Goal: Task Accomplishment & Management: Complete application form

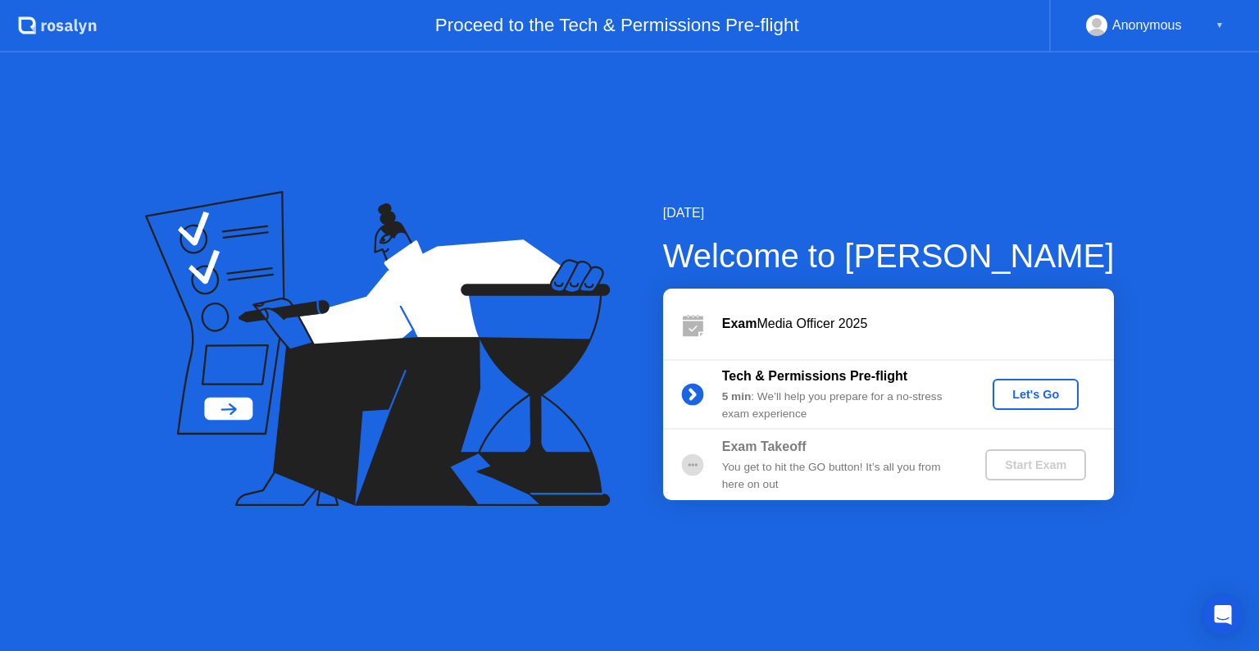
click at [1033, 394] on div "Let's Go" at bounding box center [1036, 394] width 73 height 13
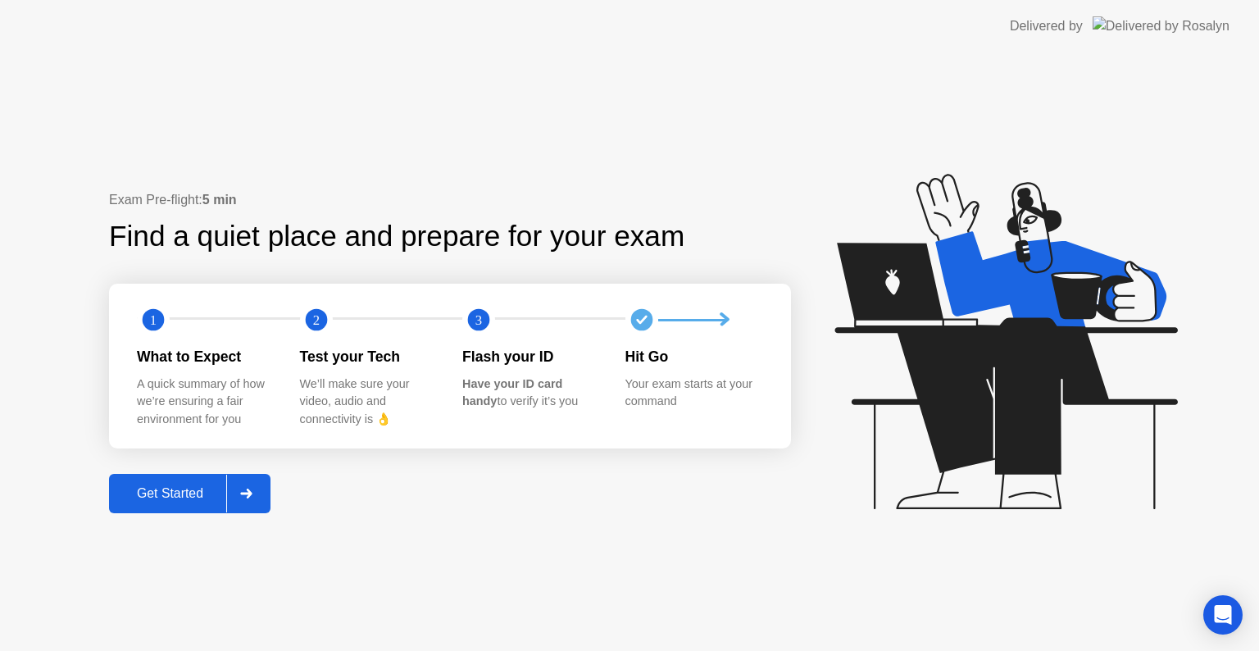
click at [171, 495] on div "Get Started" at bounding box center [170, 493] width 112 height 15
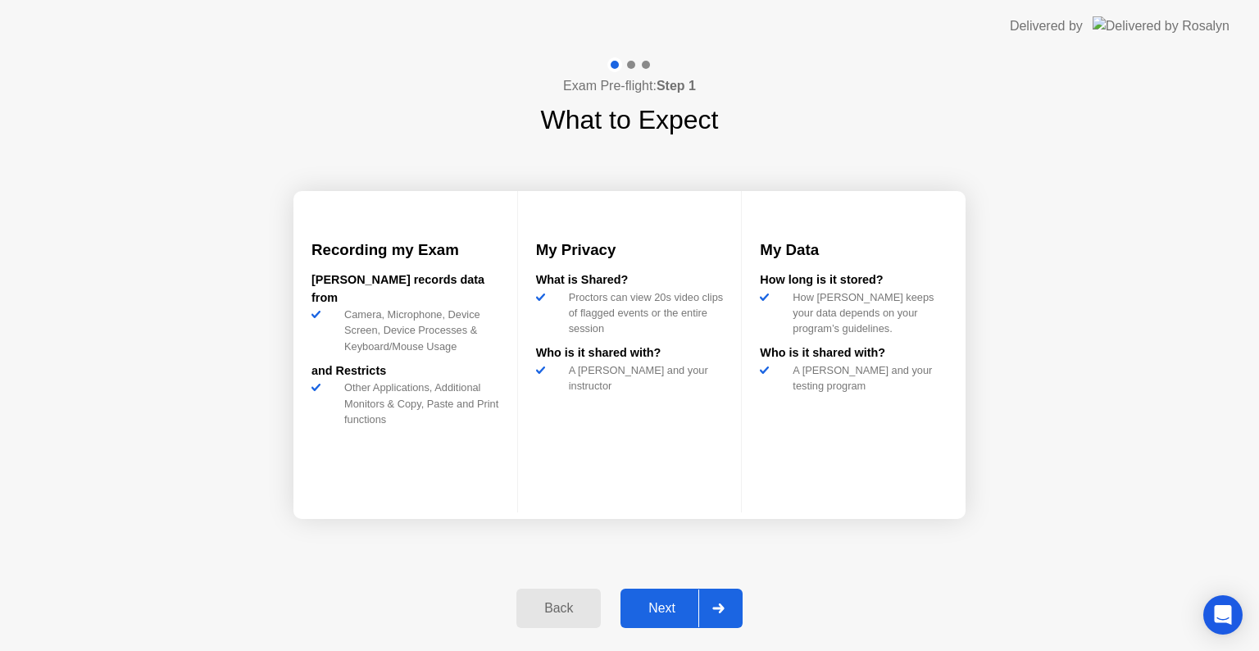
click at [668, 610] on div "Next" at bounding box center [662, 608] width 73 height 15
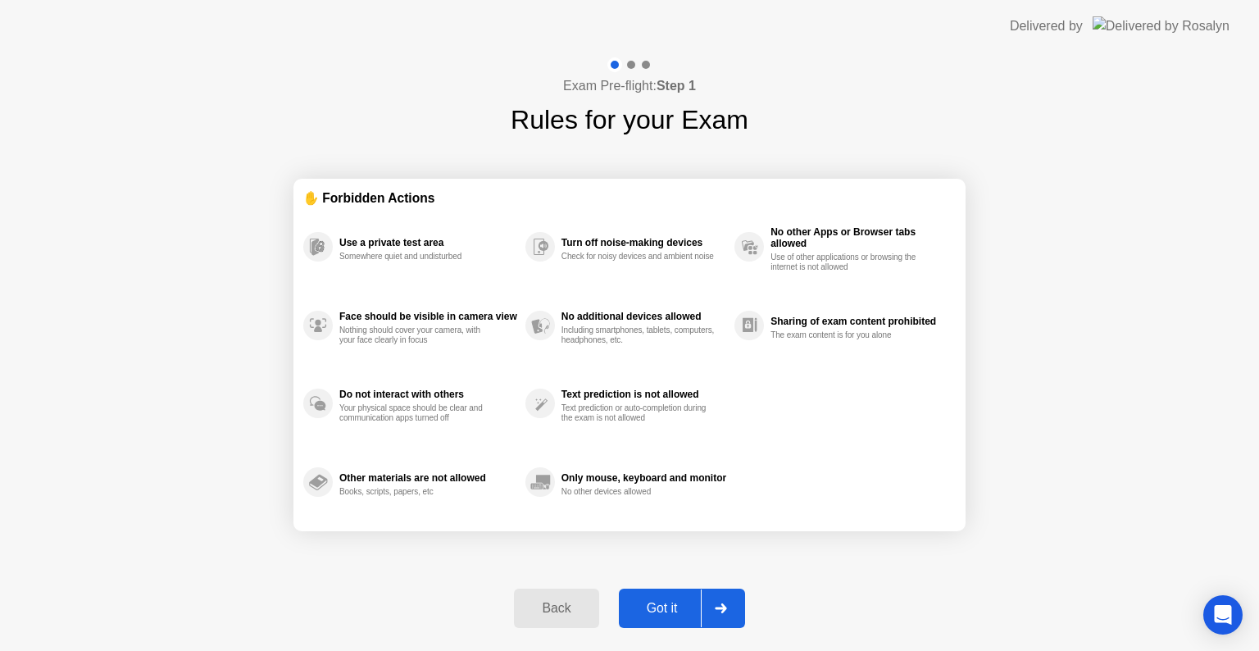
click at [668, 610] on div "Got it" at bounding box center [662, 608] width 77 height 15
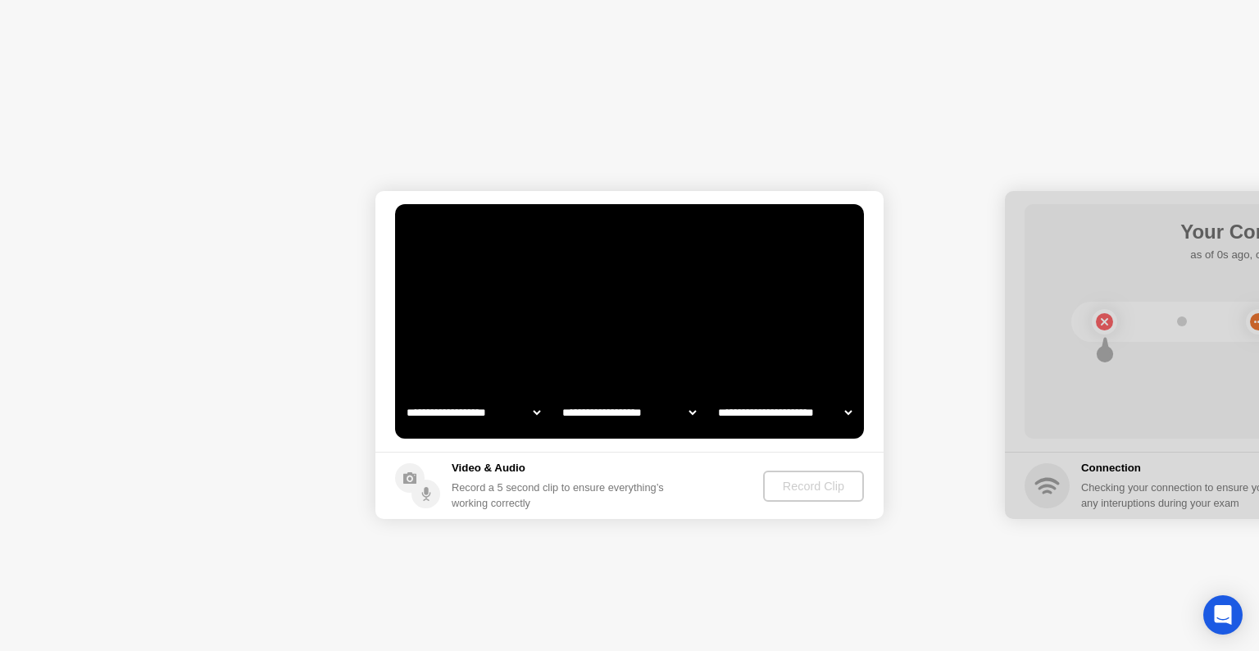
select select "**********"
select select "*******"
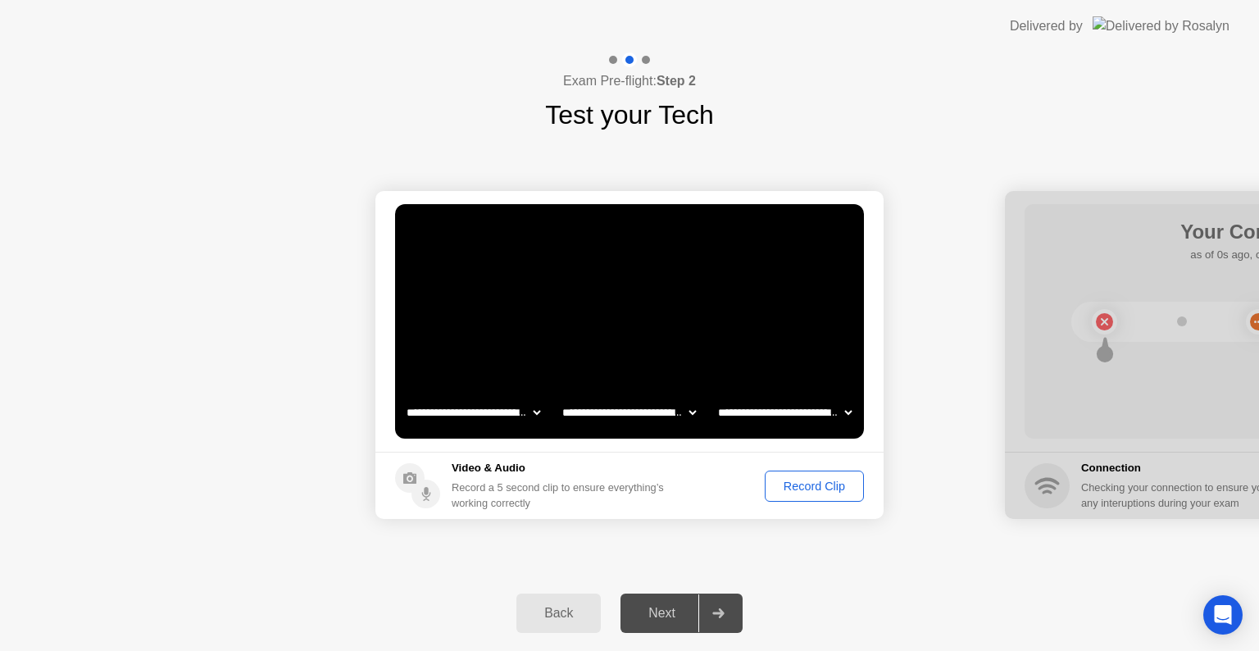
click at [654, 607] on div "Next" at bounding box center [662, 613] width 73 height 15
click at [717, 612] on icon at bounding box center [718, 613] width 11 height 10
click at [672, 607] on div "Next" at bounding box center [662, 613] width 73 height 15
click at [715, 613] on icon at bounding box center [718, 613] width 11 height 10
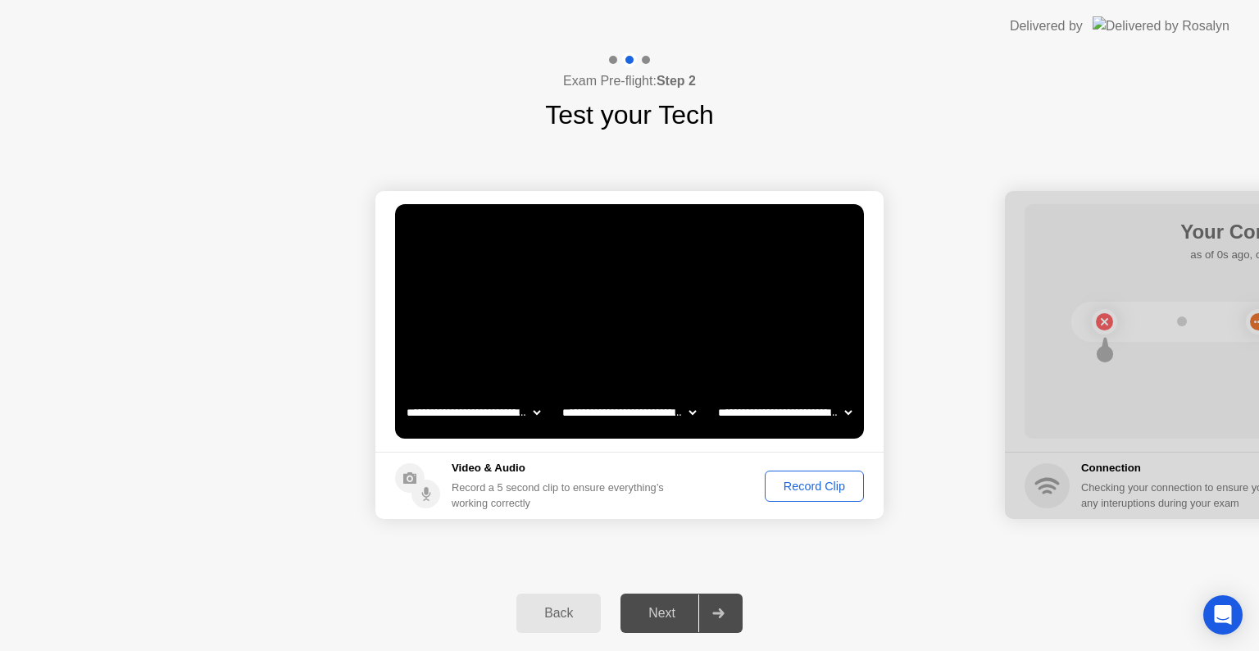
click at [833, 485] on div "Record Clip" at bounding box center [815, 486] width 88 height 13
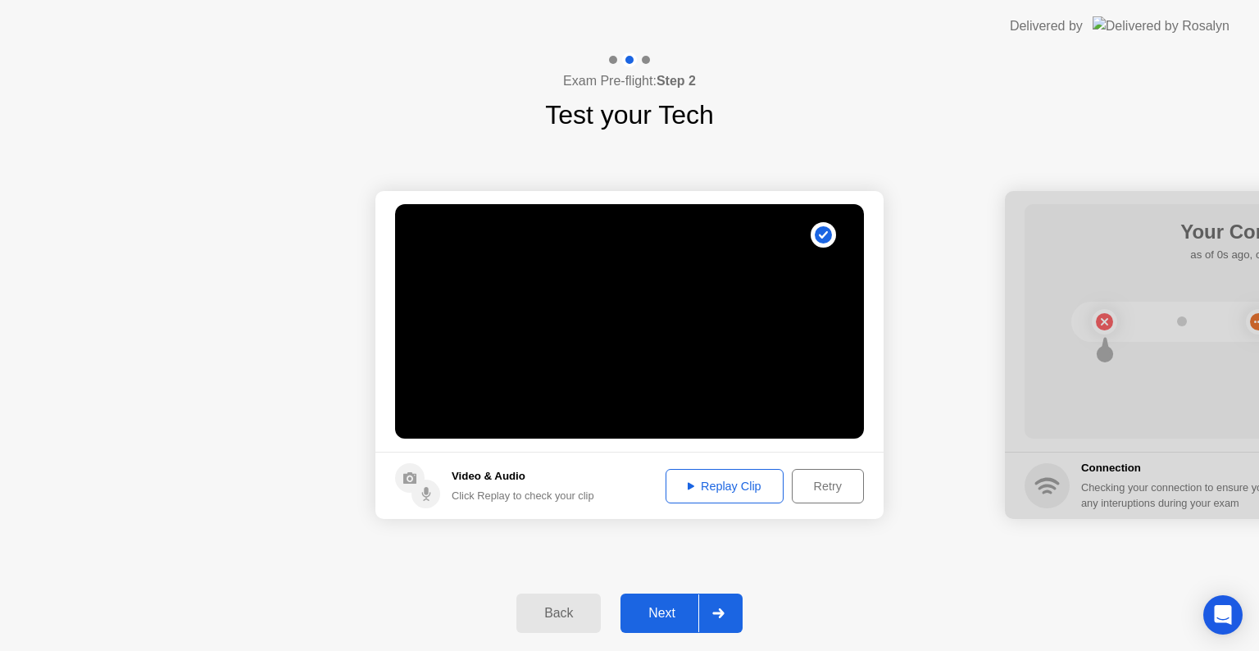
click at [813, 494] on button "Retry" at bounding box center [828, 486] width 72 height 34
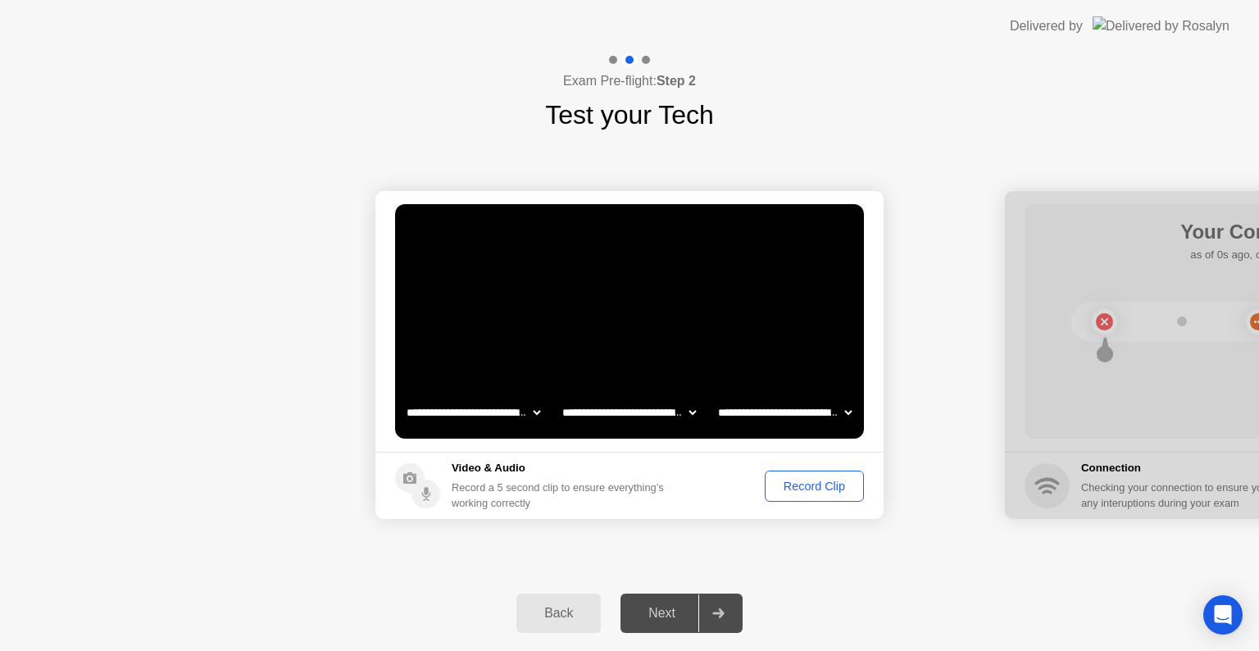
click at [813, 494] on button "Record Clip" at bounding box center [814, 486] width 99 height 31
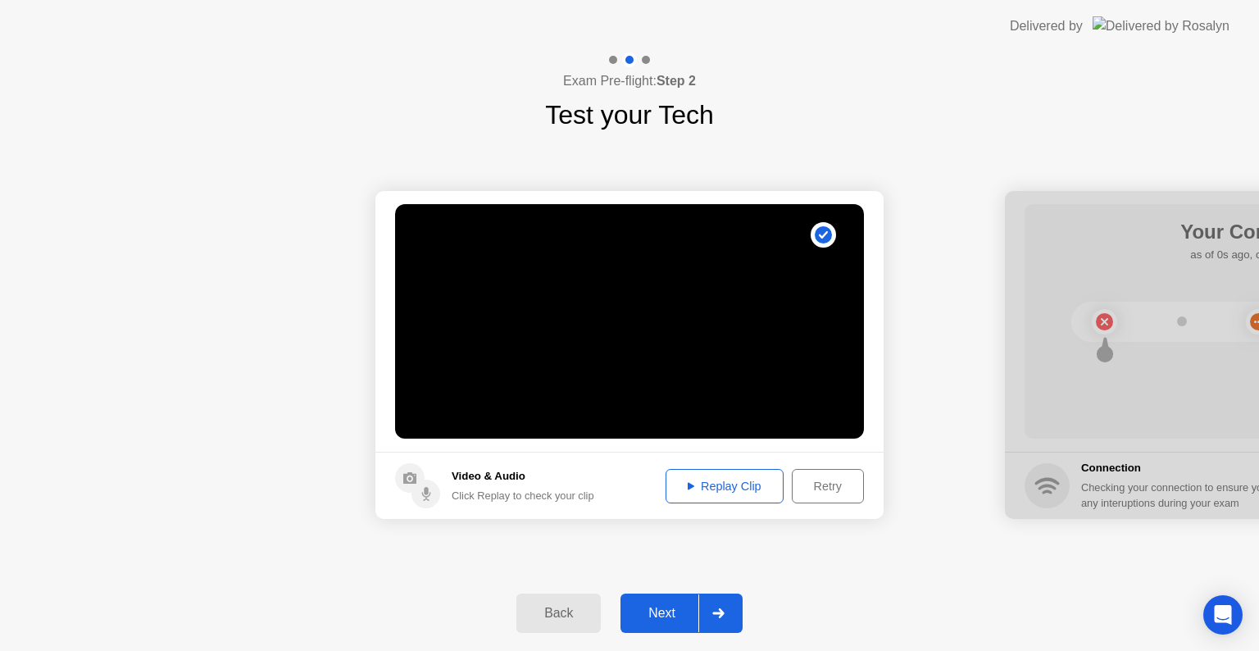
click at [672, 613] on div "Next" at bounding box center [662, 613] width 73 height 15
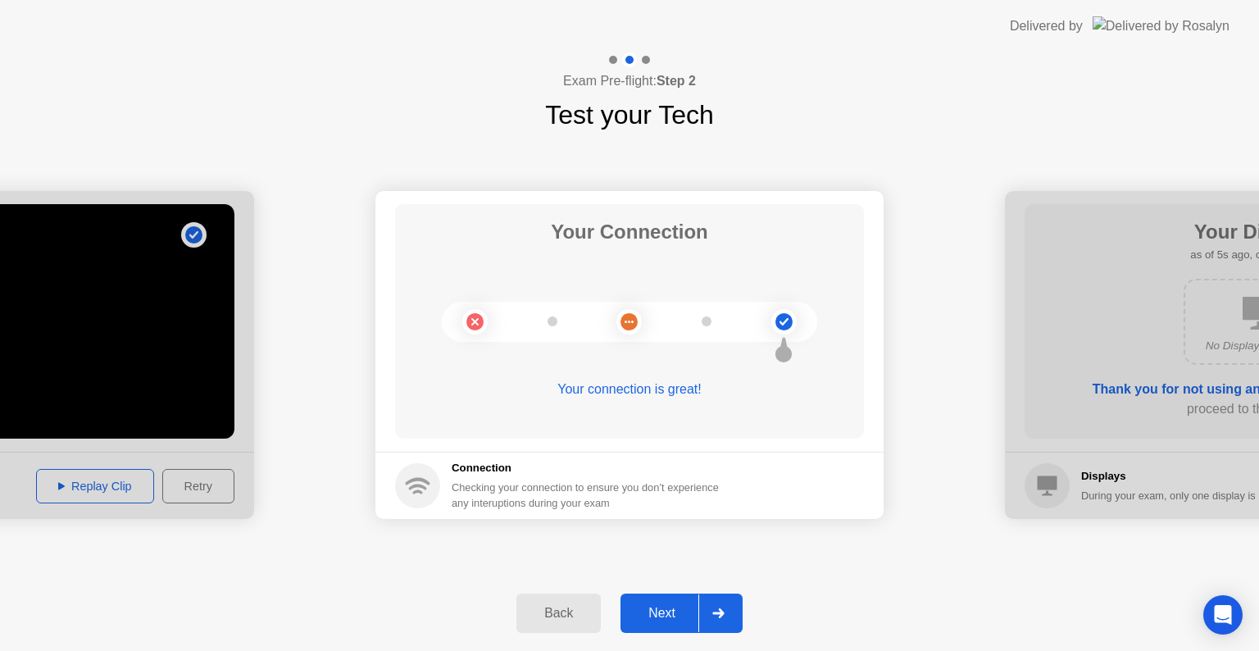
click at [716, 607] on div at bounding box center [718, 613] width 39 height 38
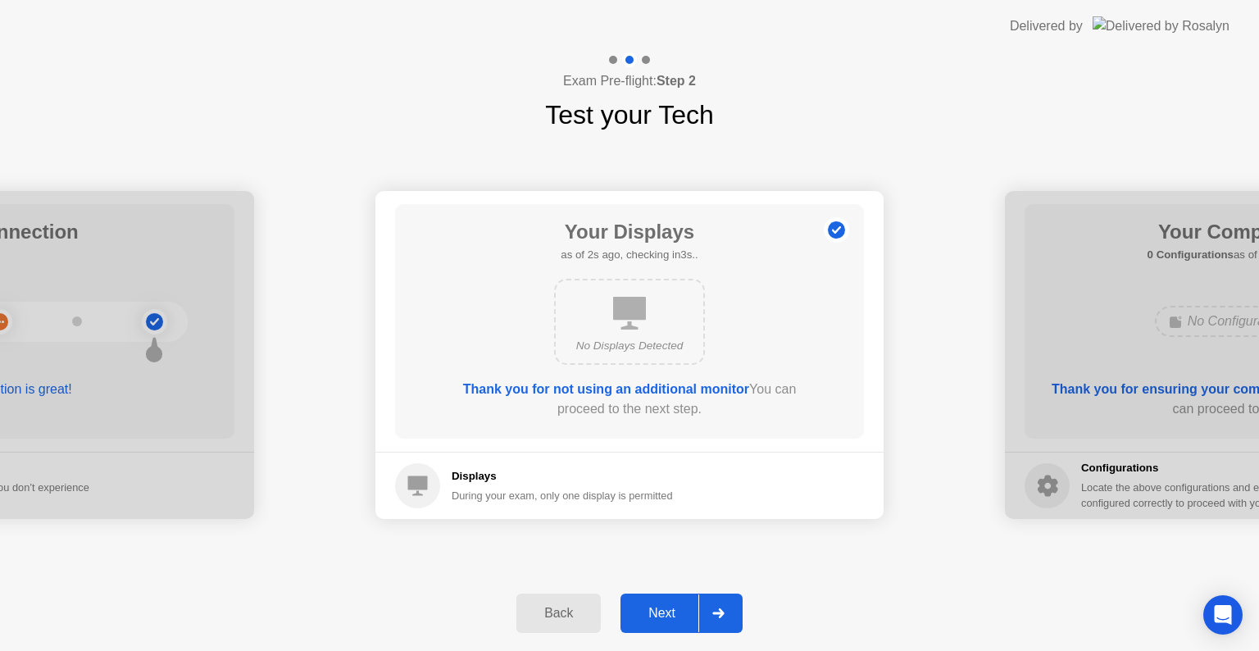
click at [716, 607] on div at bounding box center [718, 613] width 39 height 38
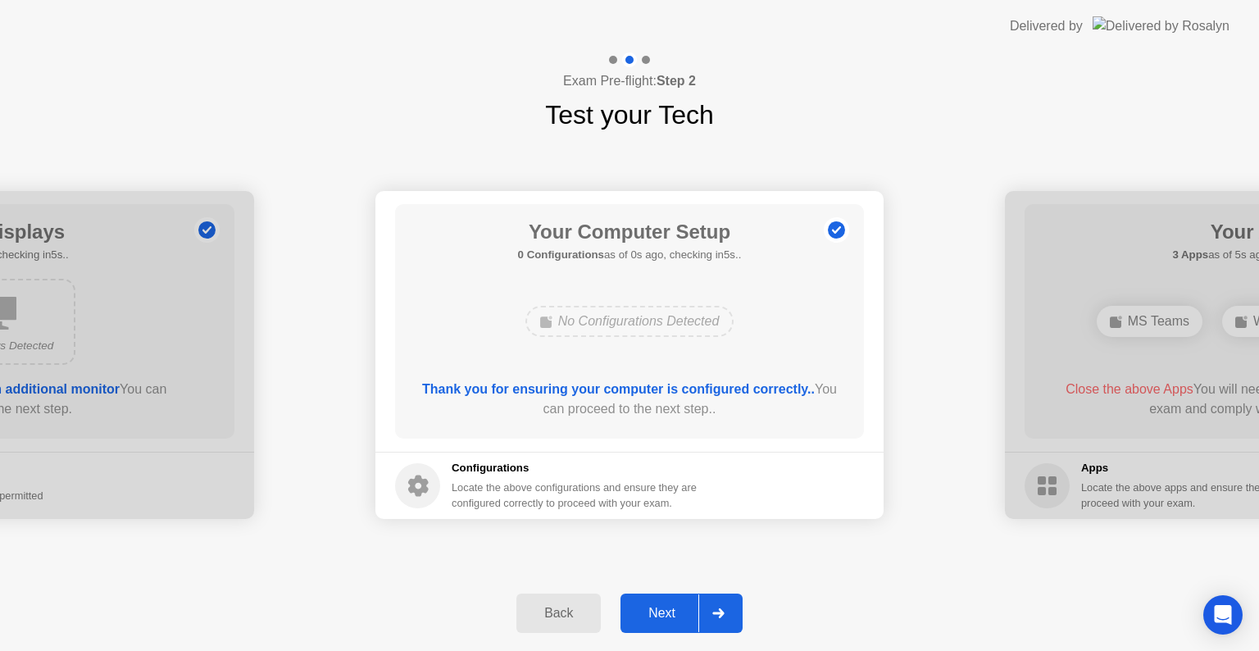
click at [716, 607] on div at bounding box center [718, 613] width 39 height 38
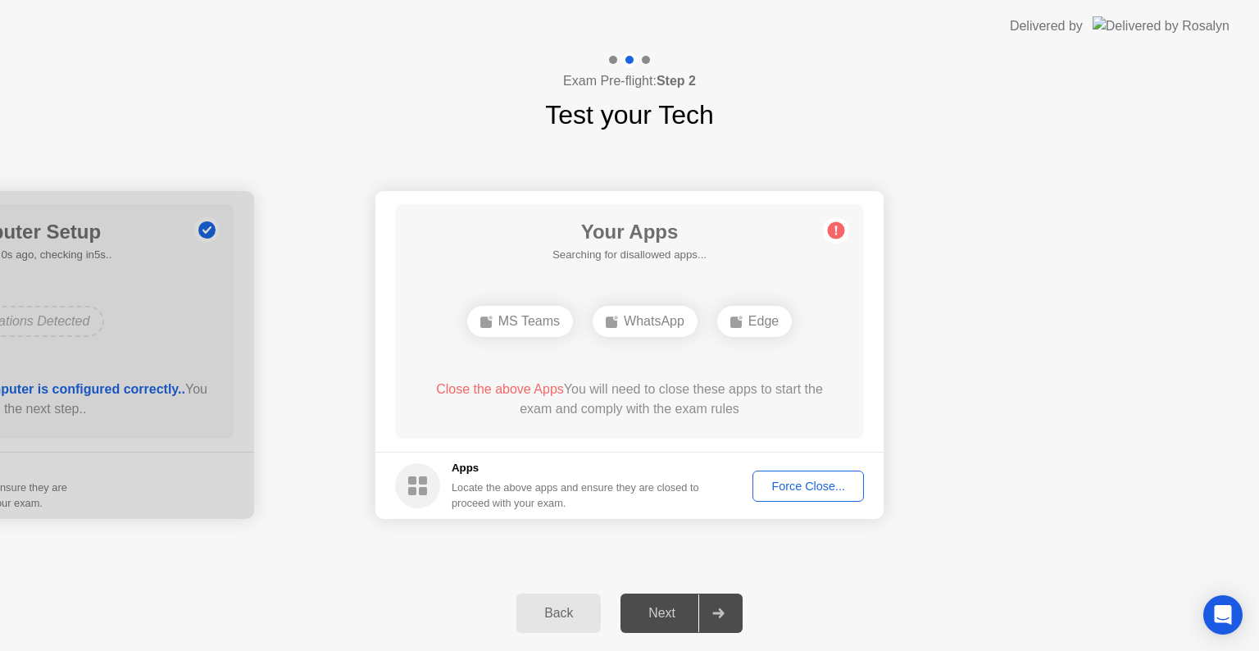
click at [716, 607] on div at bounding box center [718, 613] width 39 height 38
click at [700, 603] on div at bounding box center [718, 613] width 39 height 38
click at [646, 614] on div "Next" at bounding box center [662, 613] width 73 height 15
click at [731, 616] on div at bounding box center [718, 613] width 39 height 38
click at [685, 613] on div "Next" at bounding box center [662, 613] width 73 height 15
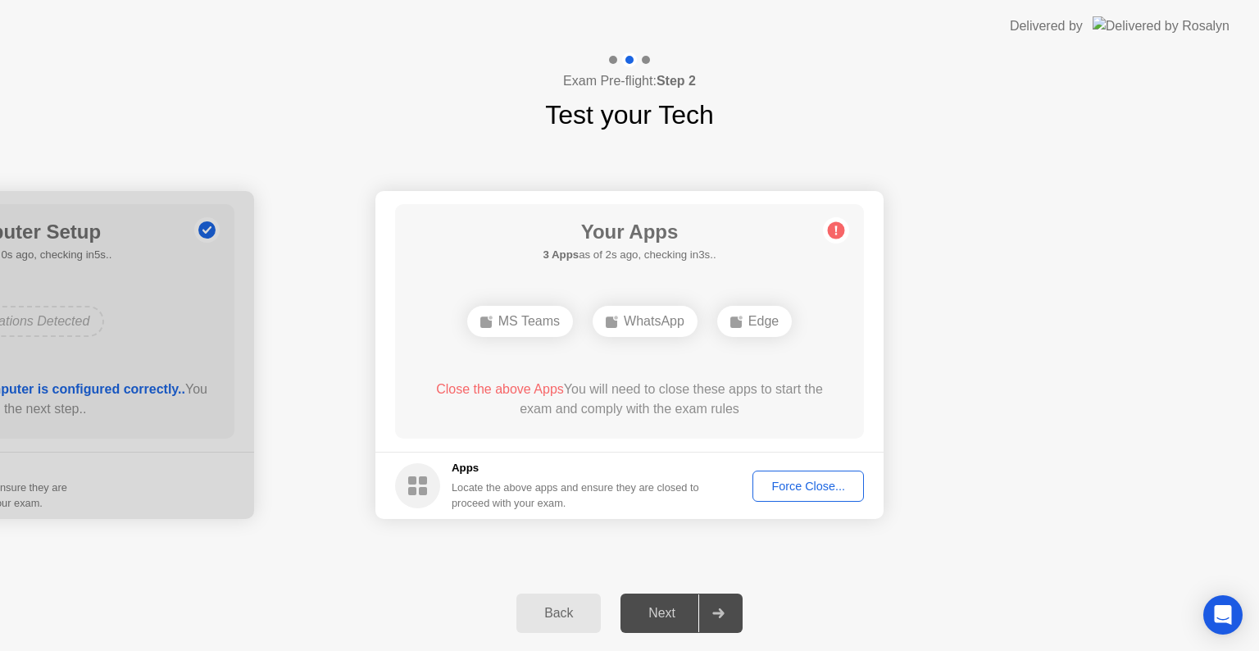
click at [810, 481] on div "Force Close..." at bounding box center [808, 486] width 100 height 13
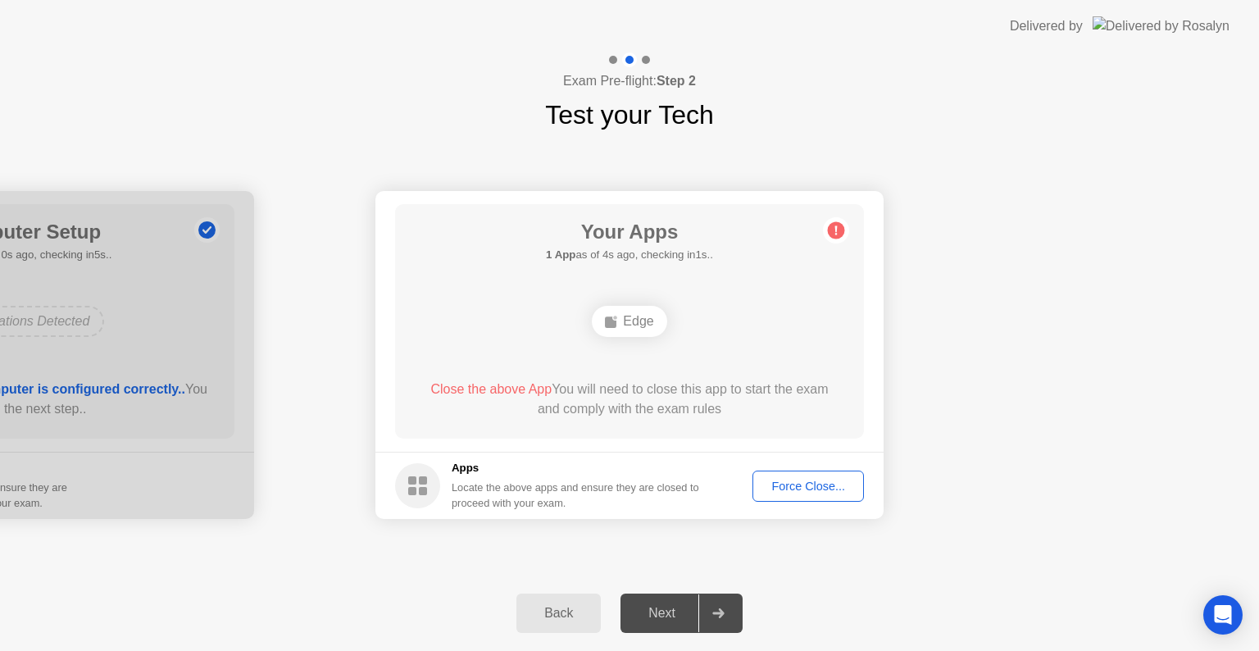
click at [718, 610] on icon at bounding box center [719, 613] width 12 height 10
click at [677, 609] on div "Next" at bounding box center [662, 613] width 73 height 15
click at [655, 327] on div "Edge" at bounding box center [629, 321] width 75 height 31
click at [813, 485] on div "Force Close..." at bounding box center [808, 486] width 100 height 13
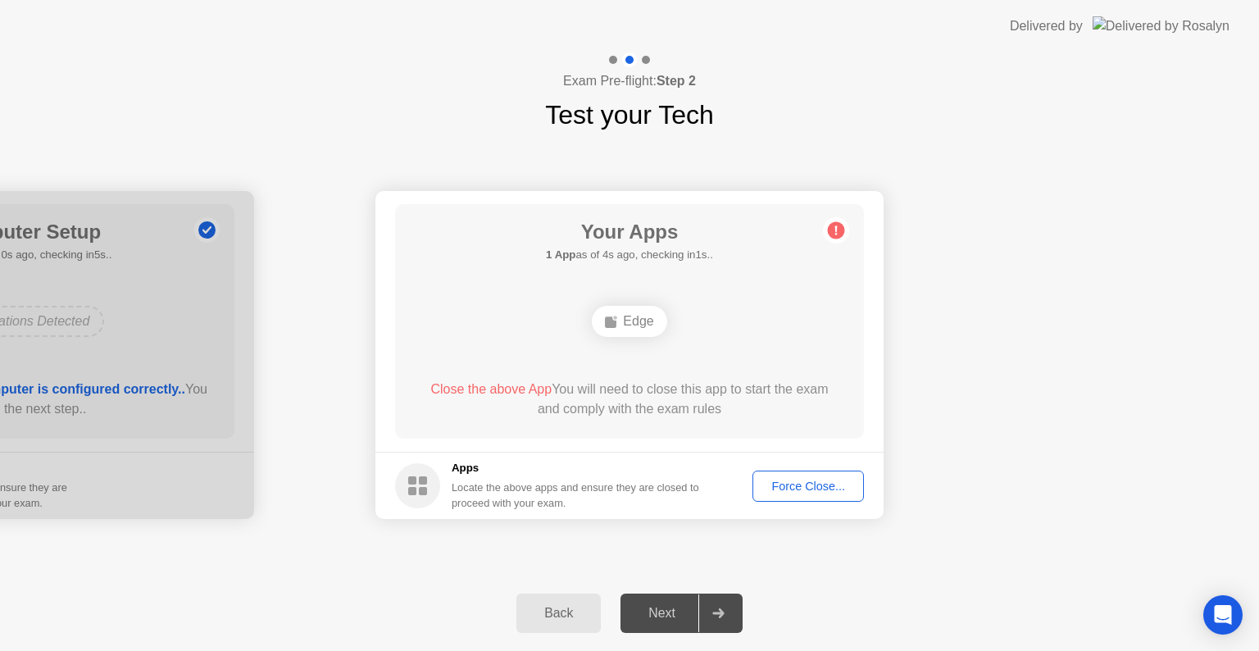
click at [788, 493] on div "Force Close..." at bounding box center [808, 486] width 100 height 13
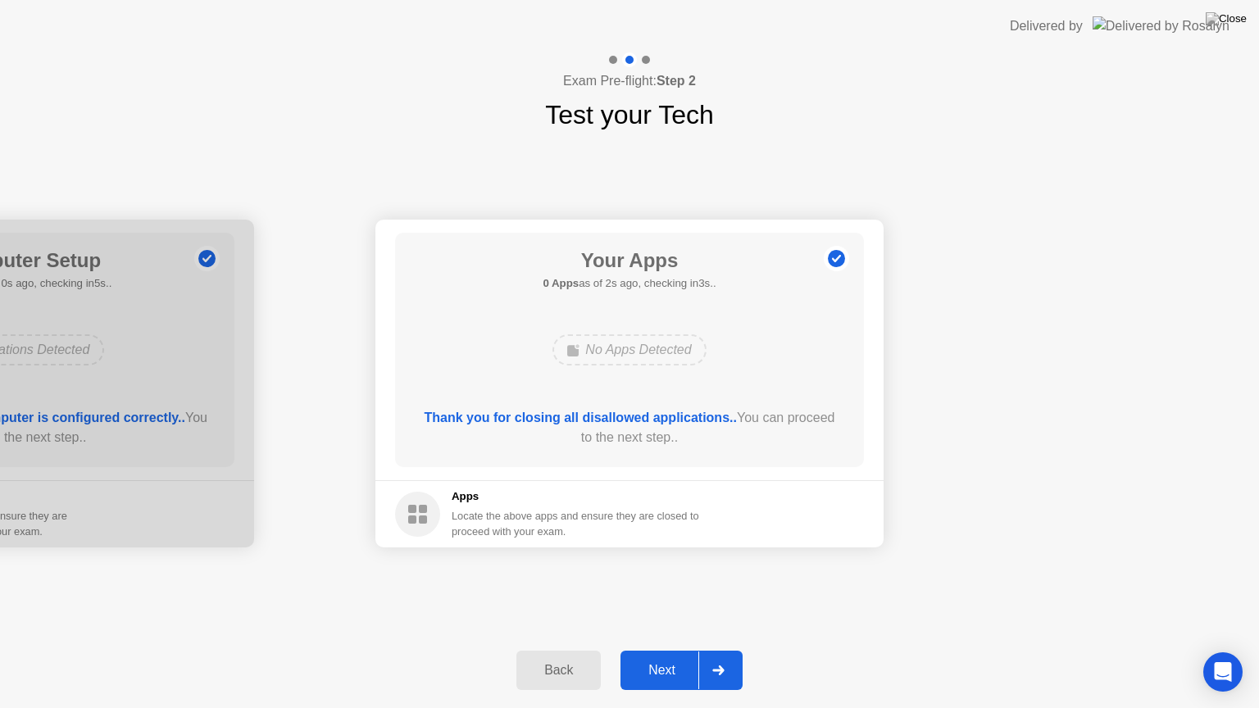
click at [720, 650] on icon at bounding box center [719, 671] width 12 height 10
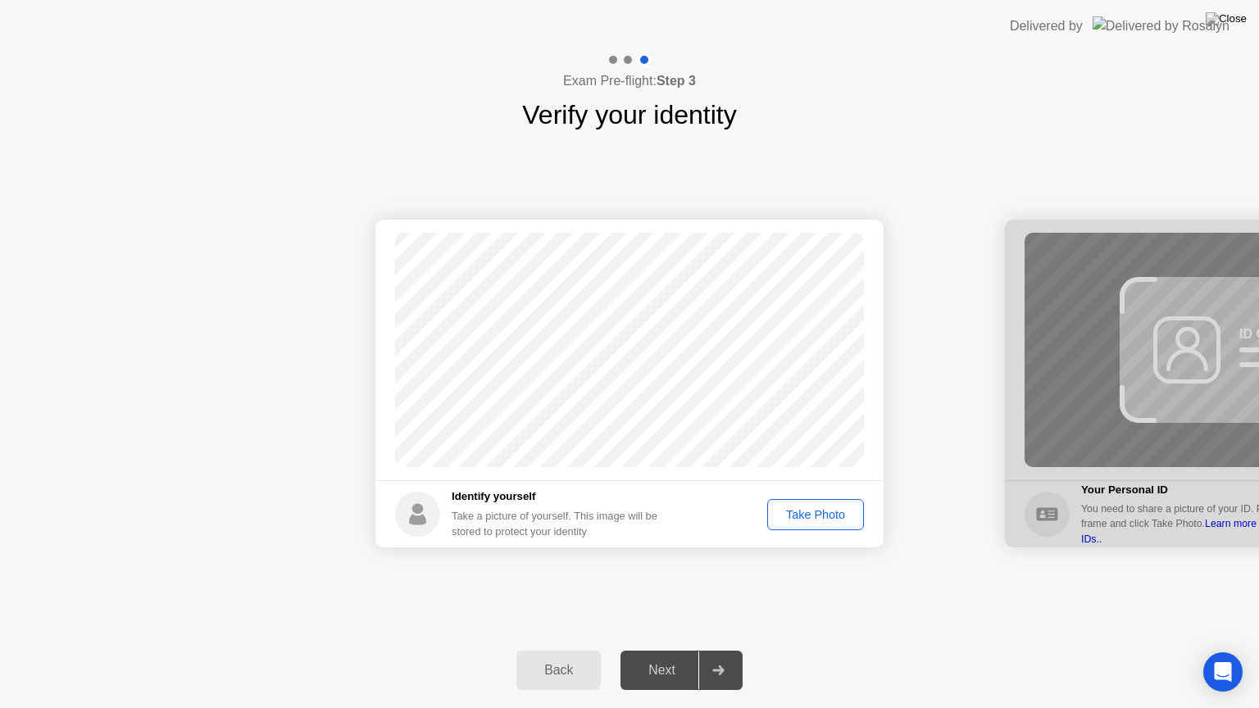
click at [817, 521] on div "Take Photo" at bounding box center [815, 514] width 85 height 13
click at [721, 650] on icon at bounding box center [718, 671] width 11 height 10
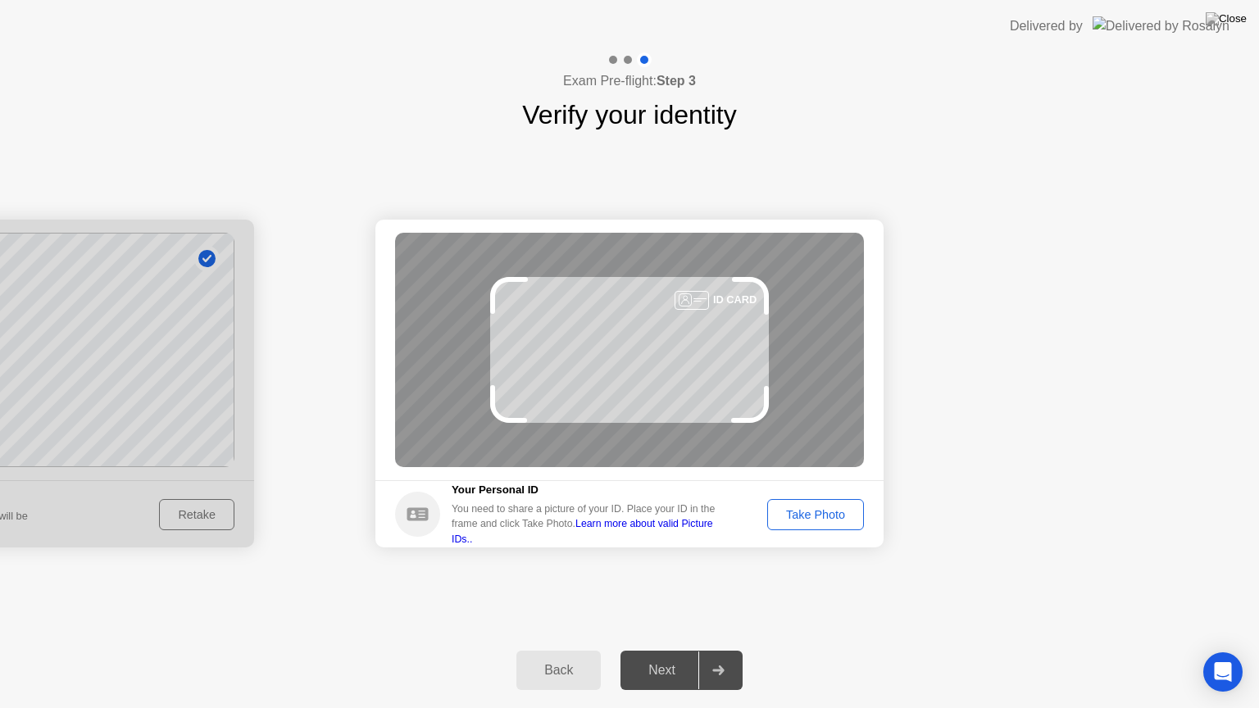
click at [835, 525] on button "Take Photo" at bounding box center [815, 514] width 97 height 31
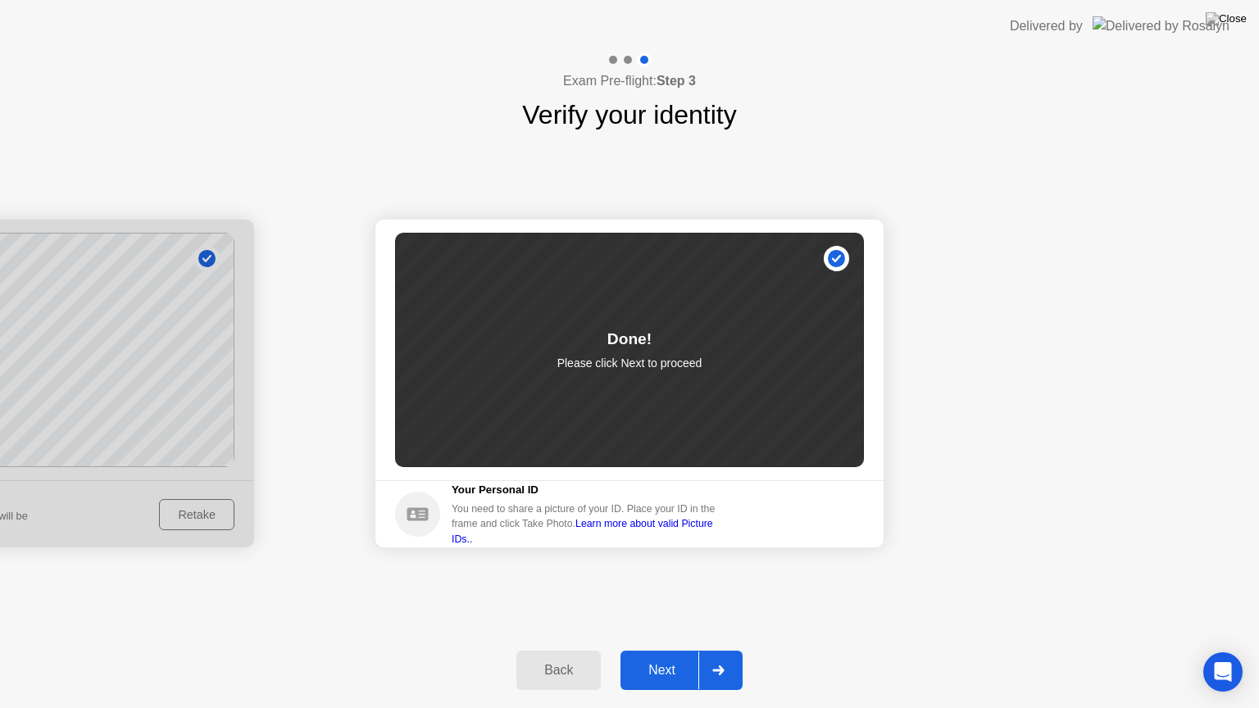
click at [724, 650] on icon at bounding box center [718, 671] width 11 height 10
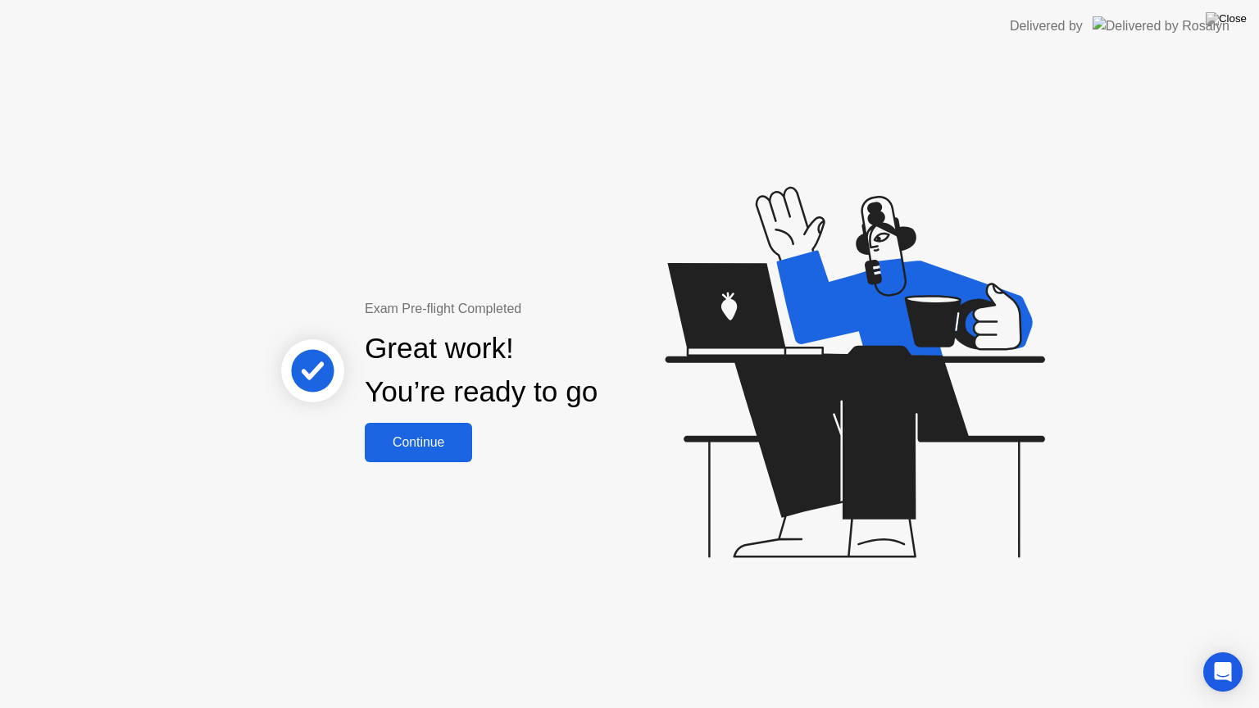
click at [447, 444] on div "Continue" at bounding box center [419, 442] width 98 height 15
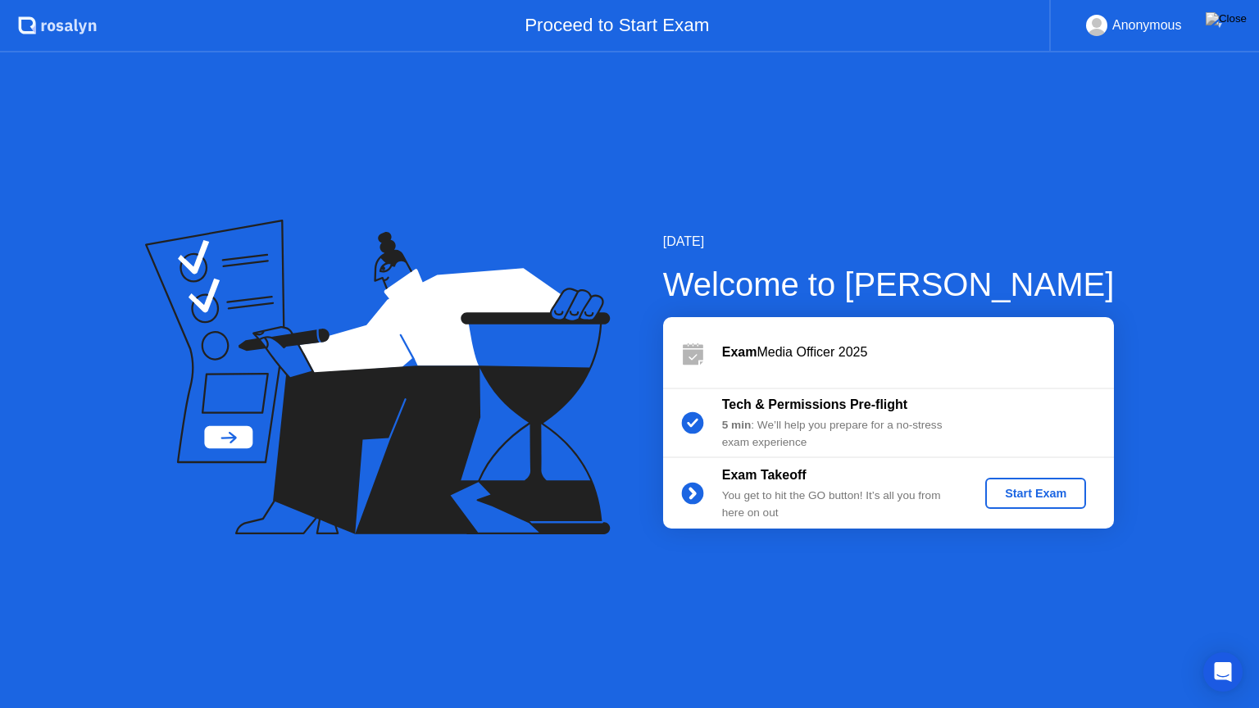
click at [1056, 500] on div "Start Exam" at bounding box center [1036, 493] width 88 height 13
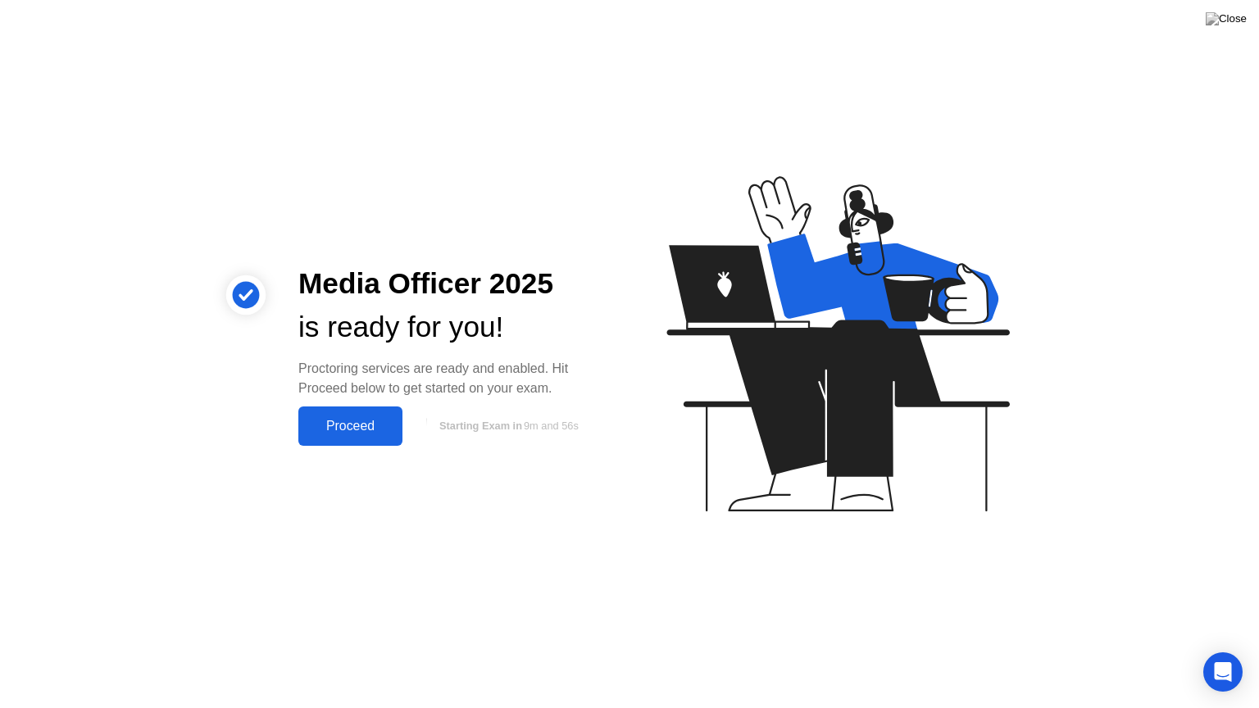
click at [381, 423] on div "Proceed" at bounding box center [350, 426] width 94 height 15
